Goal: Task Accomplishment & Management: Use online tool/utility

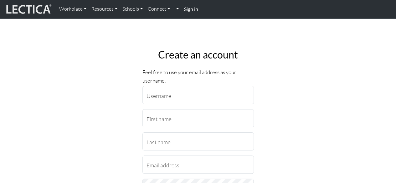
click at [196, 10] on strong "Sign in" at bounding box center [191, 9] width 14 height 6
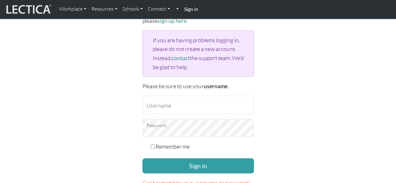
scroll to position [63, 0]
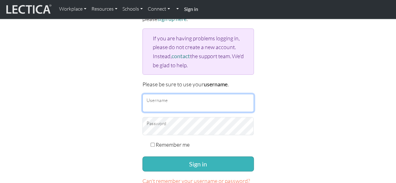
type input "[PERSON_NAME][EMAIL_ADDRESS][PERSON_NAME][DOMAIN_NAME]"
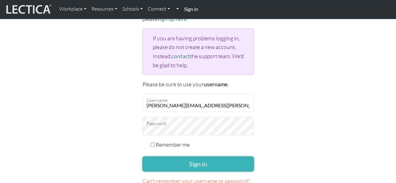
click at [237, 159] on button "Sign in" at bounding box center [199, 164] width 112 height 15
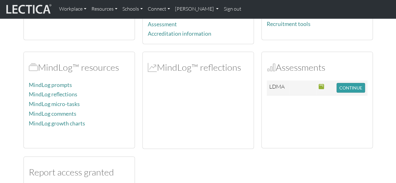
scroll to position [103, 0]
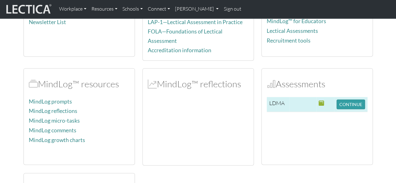
click at [300, 101] on td at bounding box center [303, 104] width 27 height 15
click at [354, 100] on button "CONTINUE" at bounding box center [351, 105] width 29 height 10
